Goal: Transaction & Acquisition: Purchase product/service

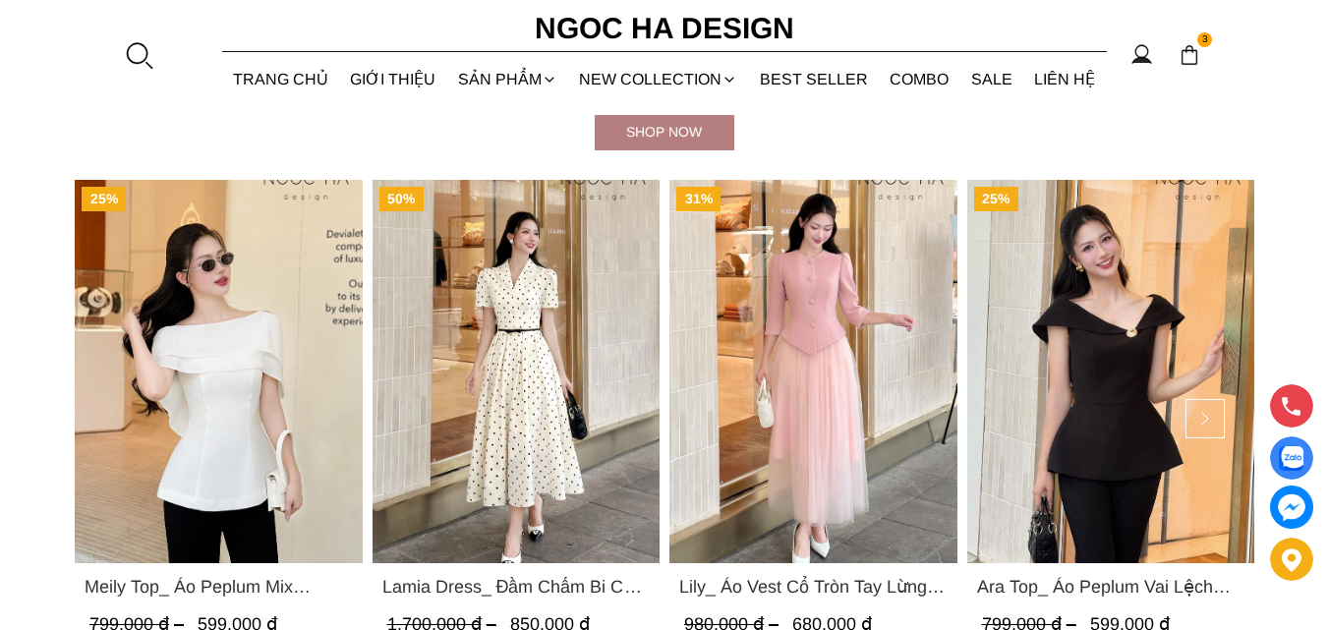
scroll to position [844, 0]
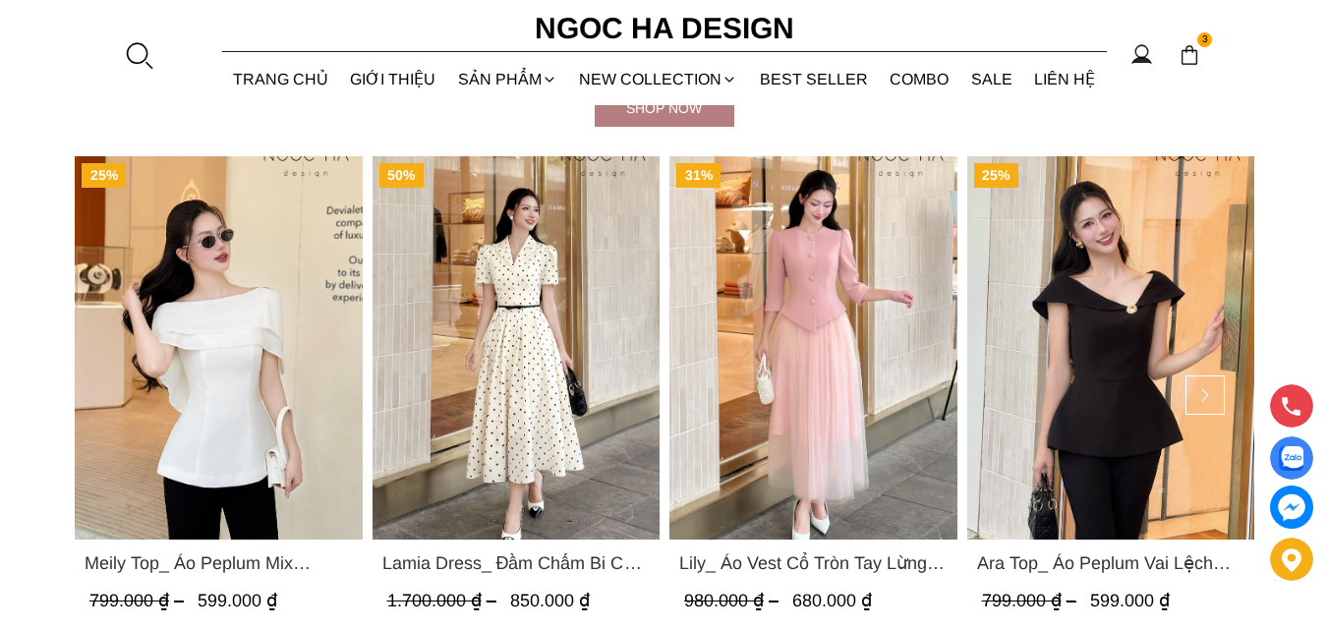
drag, startPoint x: 1332, startPoint y: 37, endPoint x: 1312, endPoint y: 106, distance: 71.9
click at [822, 340] on img "Product image - Lily_ Áo Vest Cổ Tròn Tay Lừng Mix Chân Váy Lưới Màu Hồng A1082…" at bounding box center [814, 347] width 288 height 383
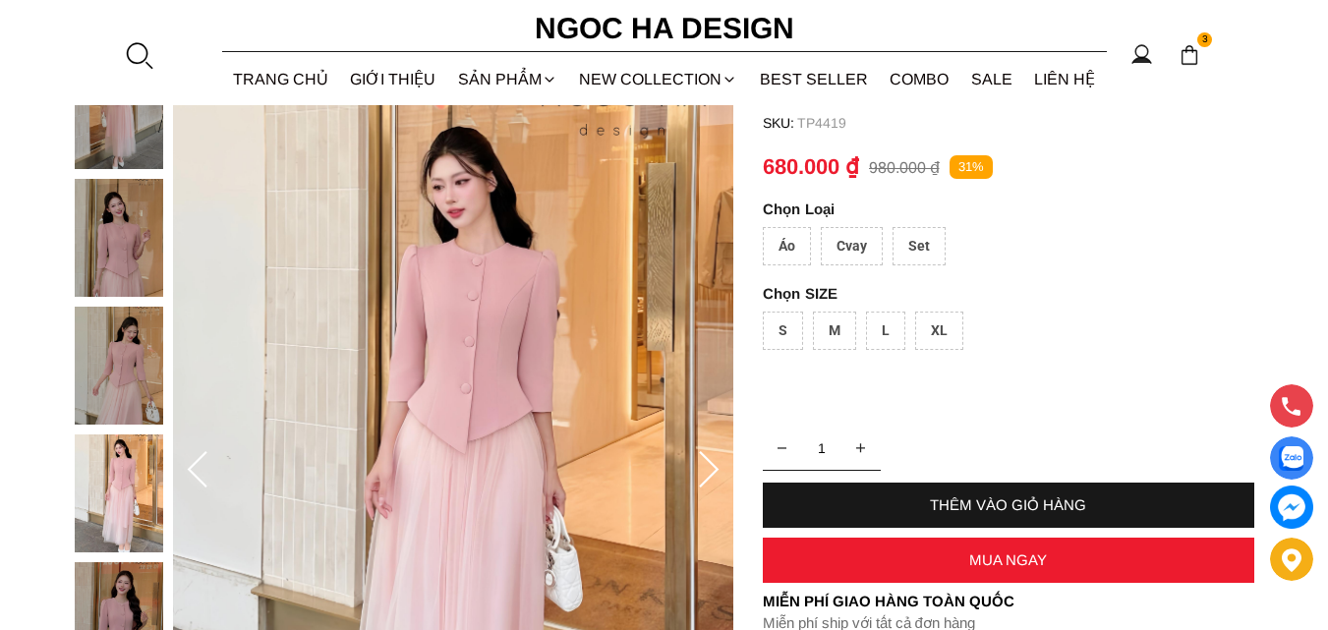
scroll to position [154, 0]
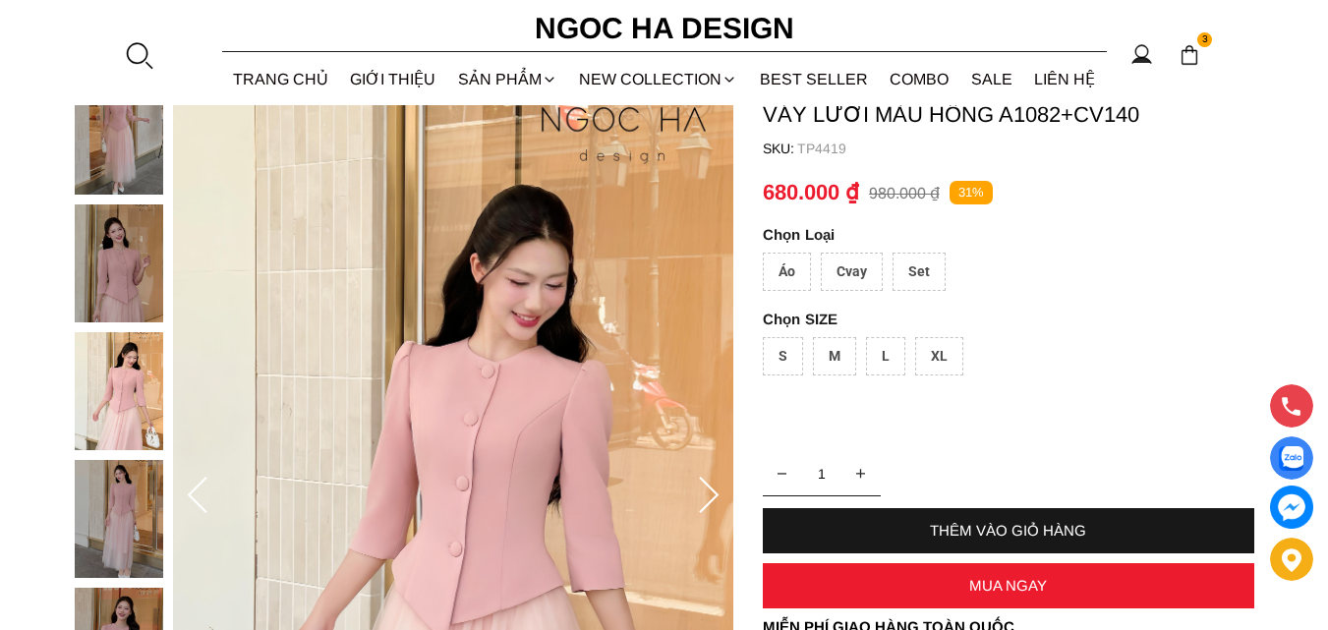
drag, startPoint x: 1338, startPoint y: 88, endPoint x: 1320, endPoint y: 113, distance: 31.7
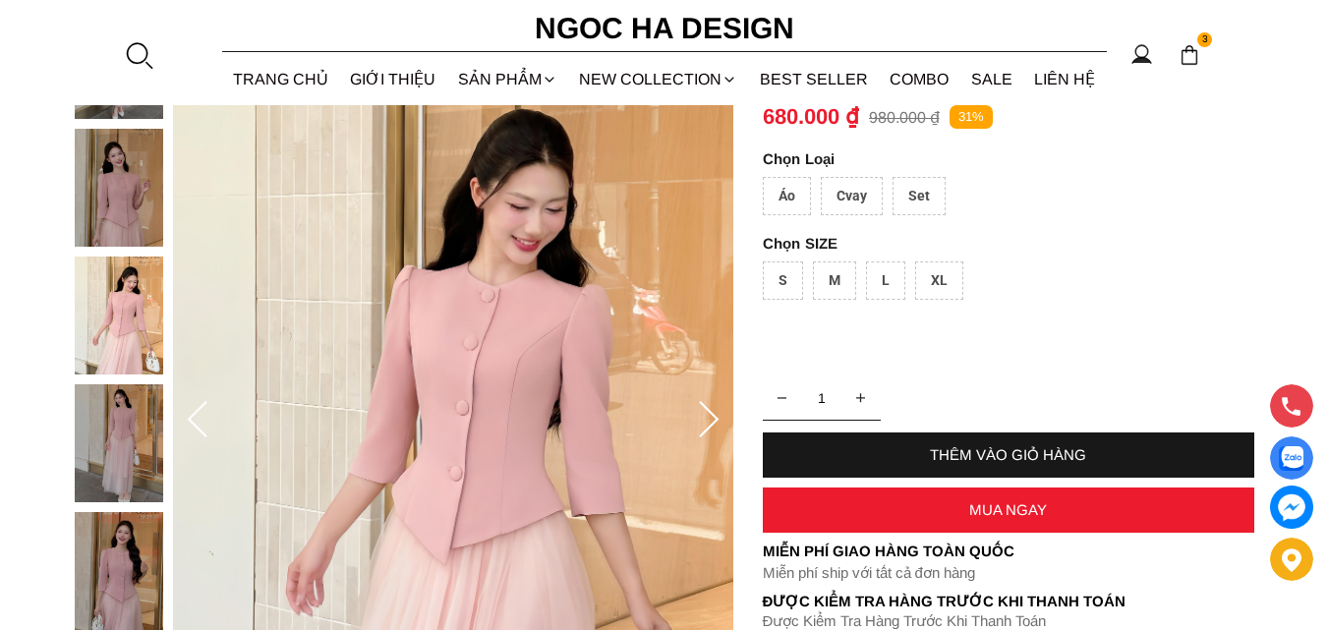
scroll to position [237, 0]
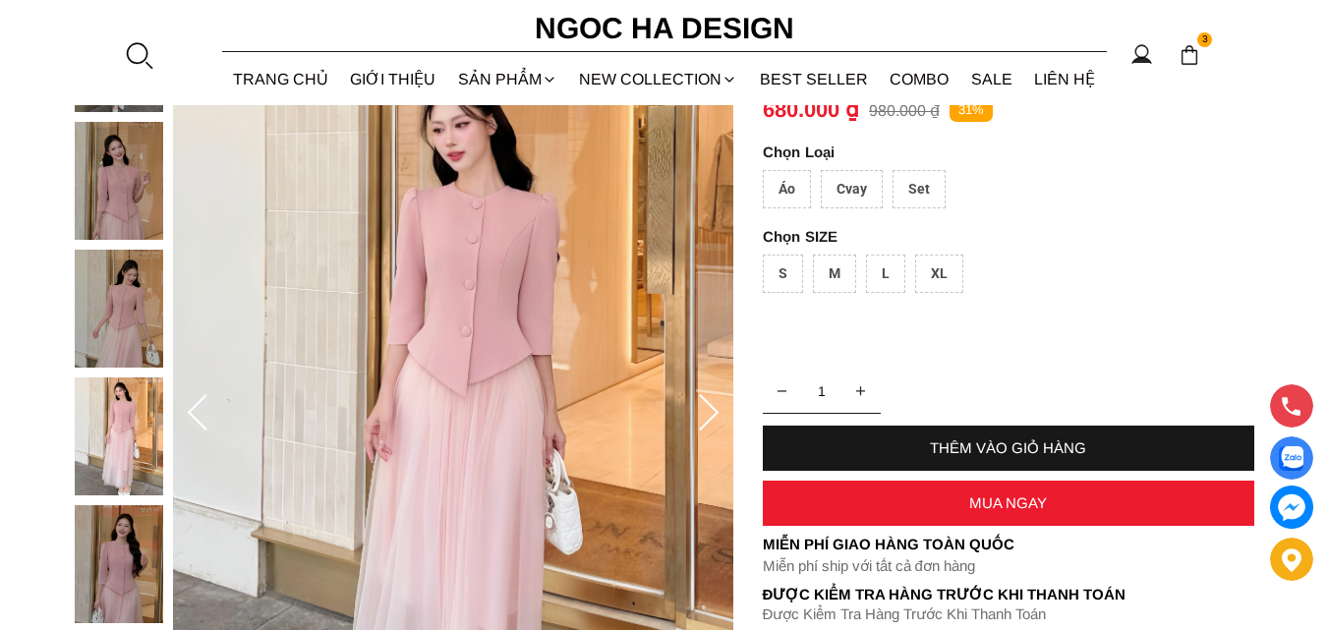
click at [841, 275] on div "M" at bounding box center [834, 274] width 43 height 38
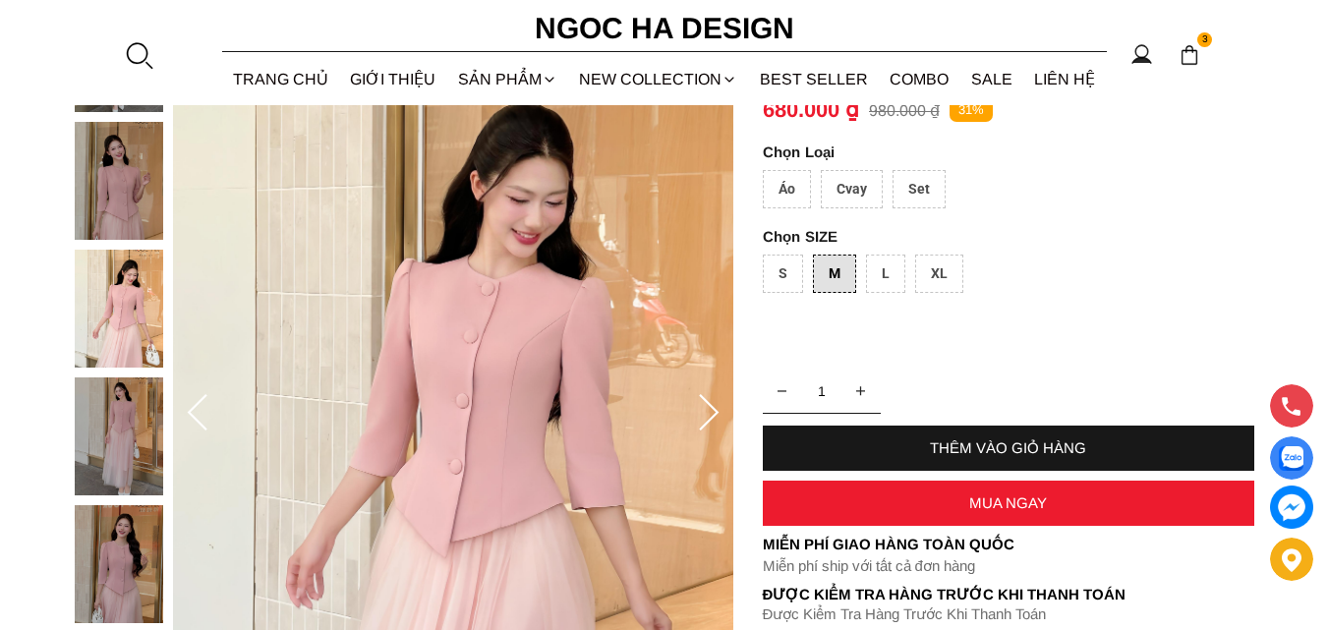
click at [998, 507] on div "MUA NGAY" at bounding box center [1009, 503] width 492 height 17
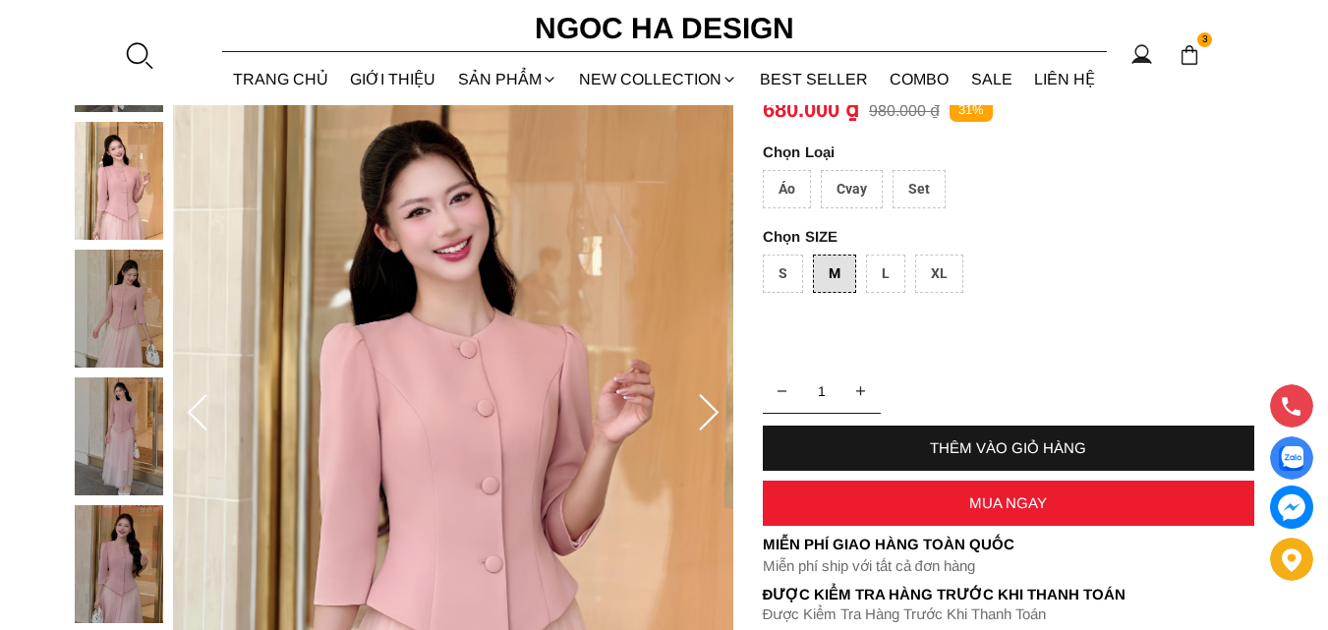
click at [1000, 503] on div "MUA NGAY" at bounding box center [1009, 503] width 492 height 17
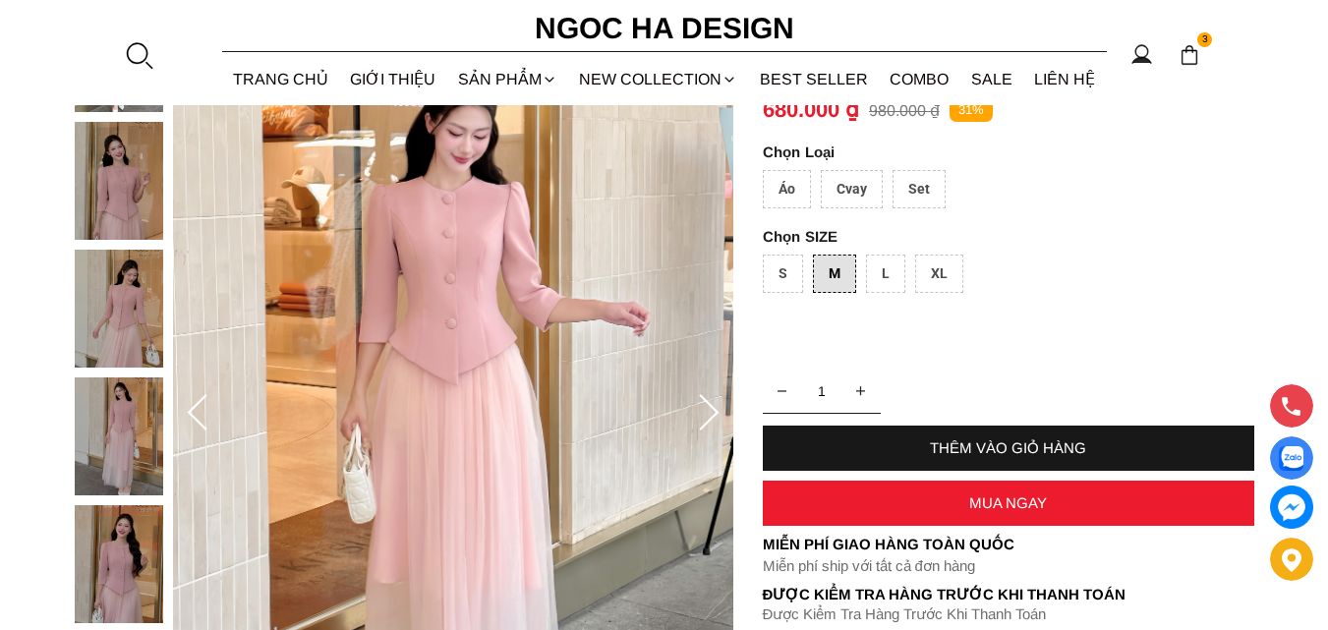
click at [1004, 450] on div "THÊM VÀO GIỎ HÀNG" at bounding box center [1009, 448] width 492 height 17
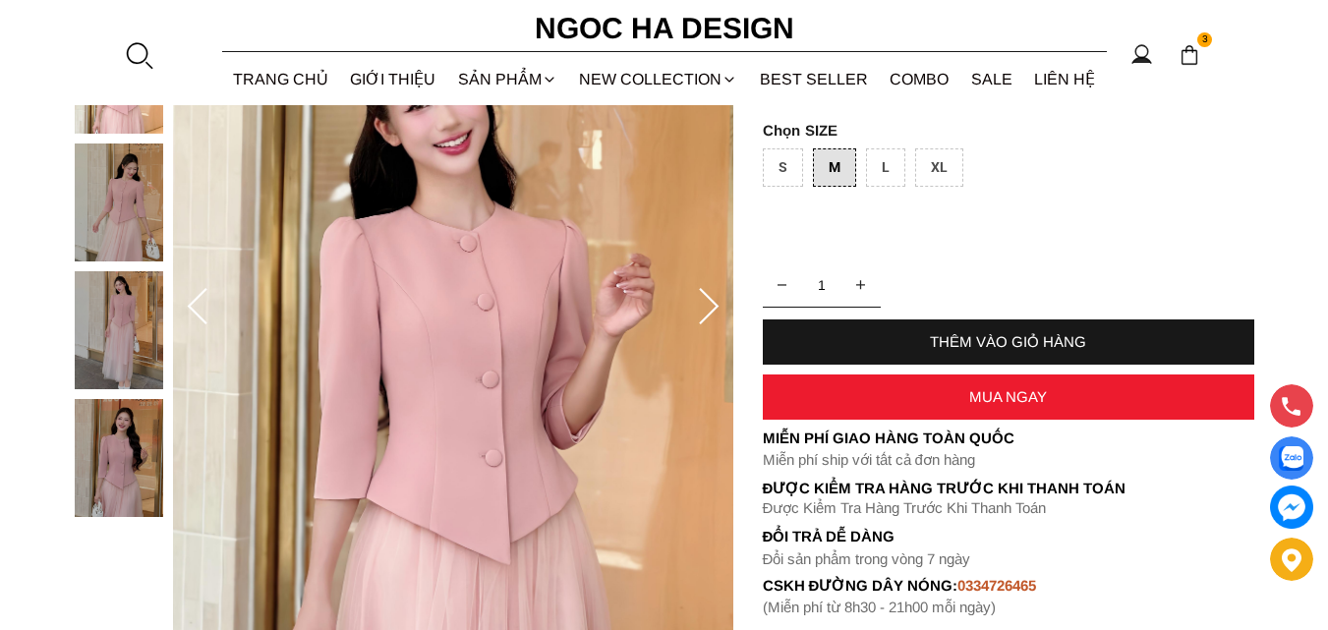
scroll to position [222, 0]
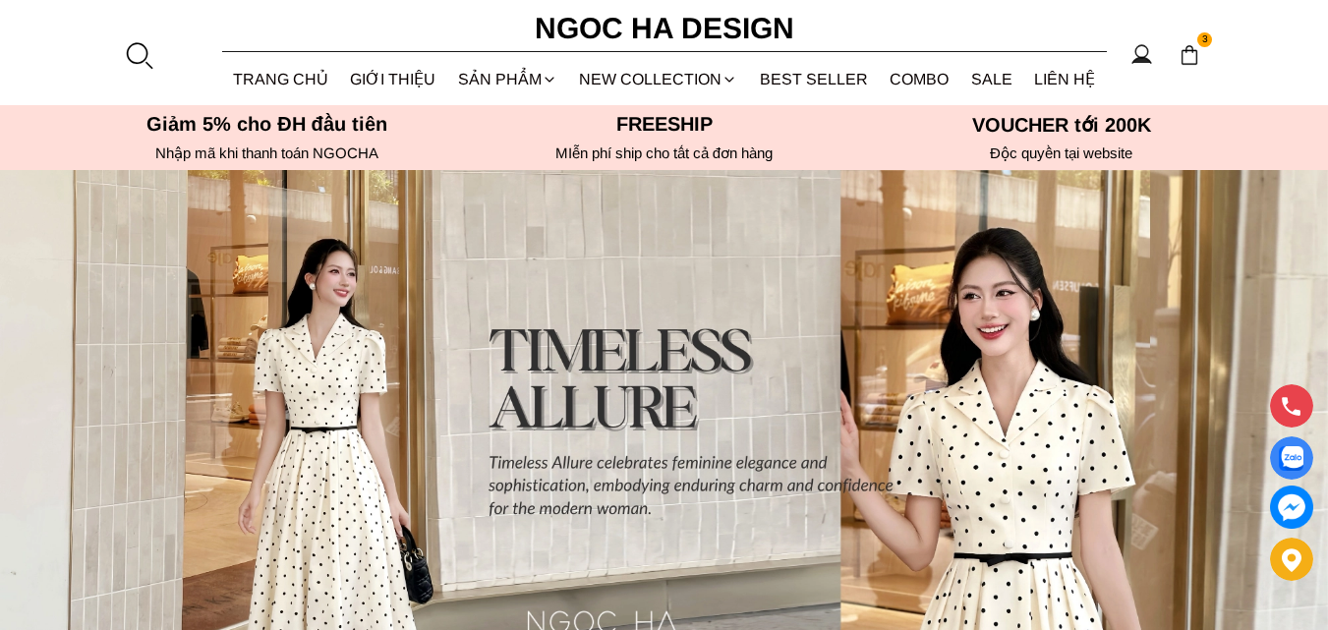
drag, startPoint x: 1338, startPoint y: 32, endPoint x: 1342, endPoint y: 42, distance: 10.6
